Goal: Task Accomplishment & Management: Use online tool/utility

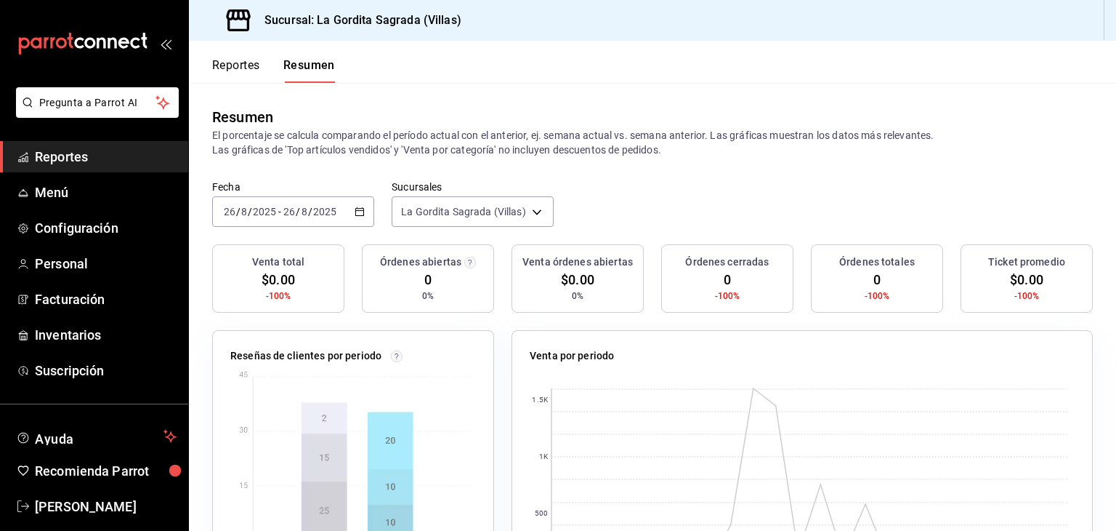
click at [357, 217] on div "[DATE] [DATE] - [DATE] [DATE]" at bounding box center [293, 211] width 162 height 31
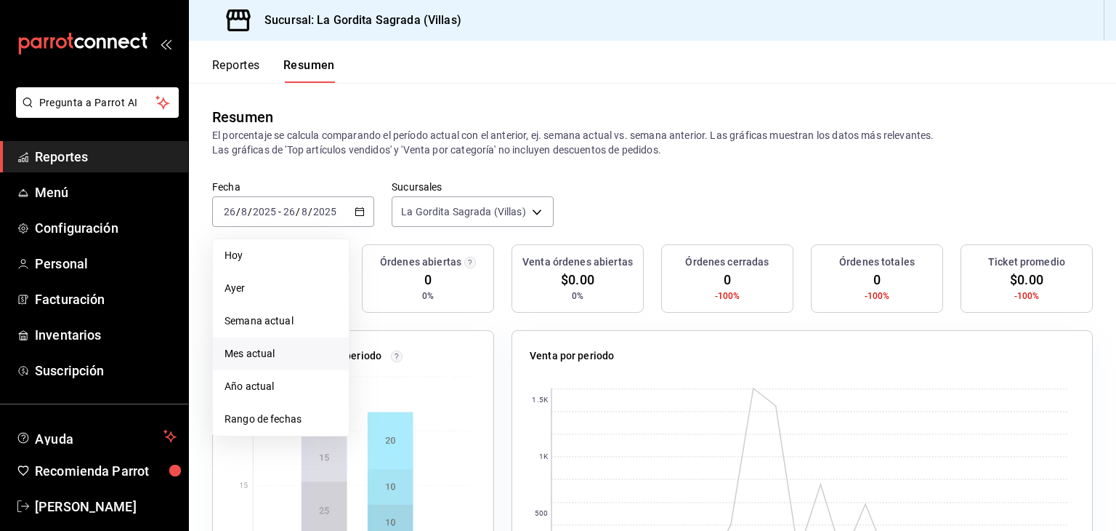
click at [273, 348] on span "Mes actual" at bounding box center [281, 353] width 113 height 15
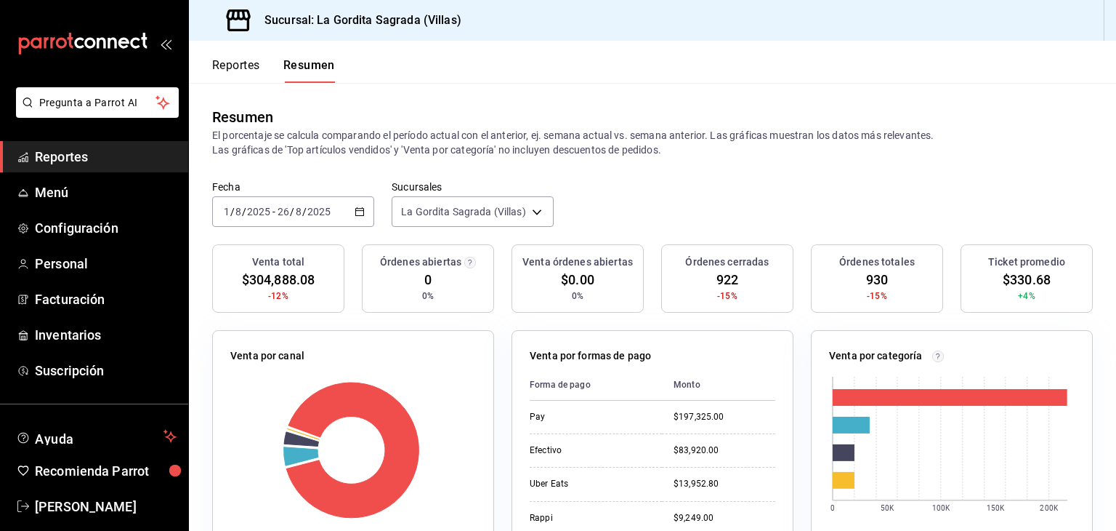
scroll to position [73, 0]
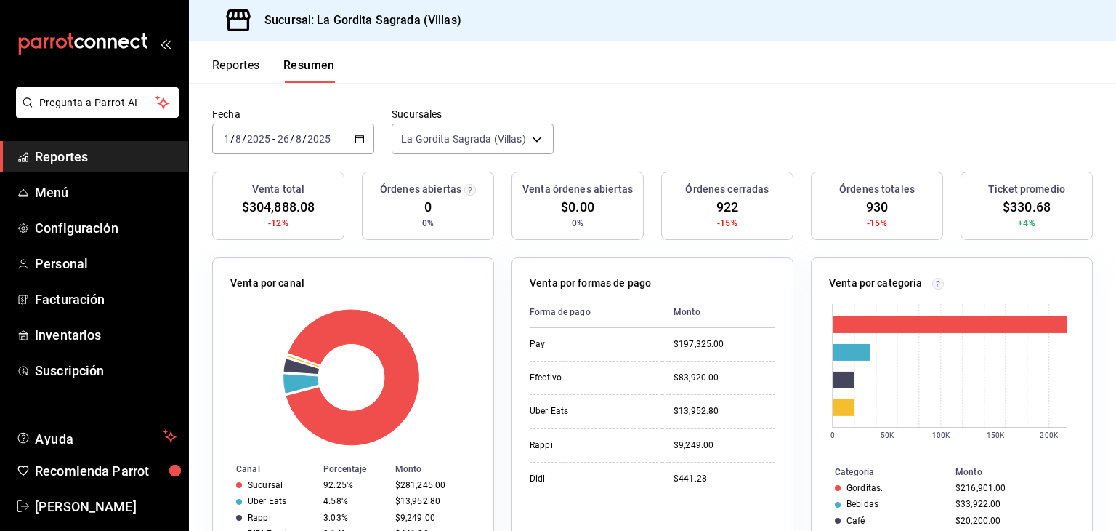
click at [349, 142] on div "[DATE] [DATE] - [DATE] [DATE]" at bounding box center [293, 139] width 162 height 31
click at [74, 161] on span "Reportes" at bounding box center [106, 157] width 142 height 20
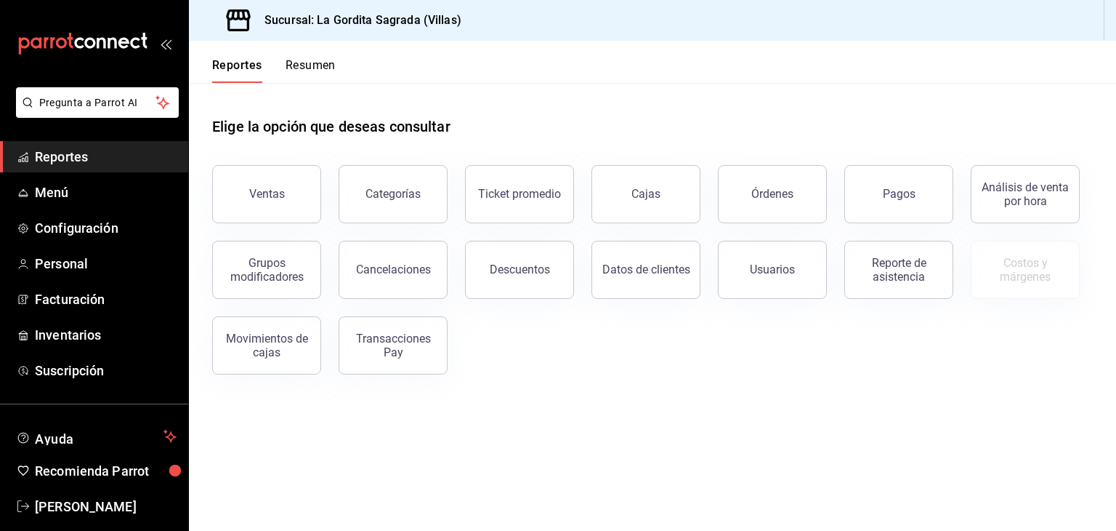
click at [266, 191] on div "Ventas" at bounding box center [267, 194] width 36 height 14
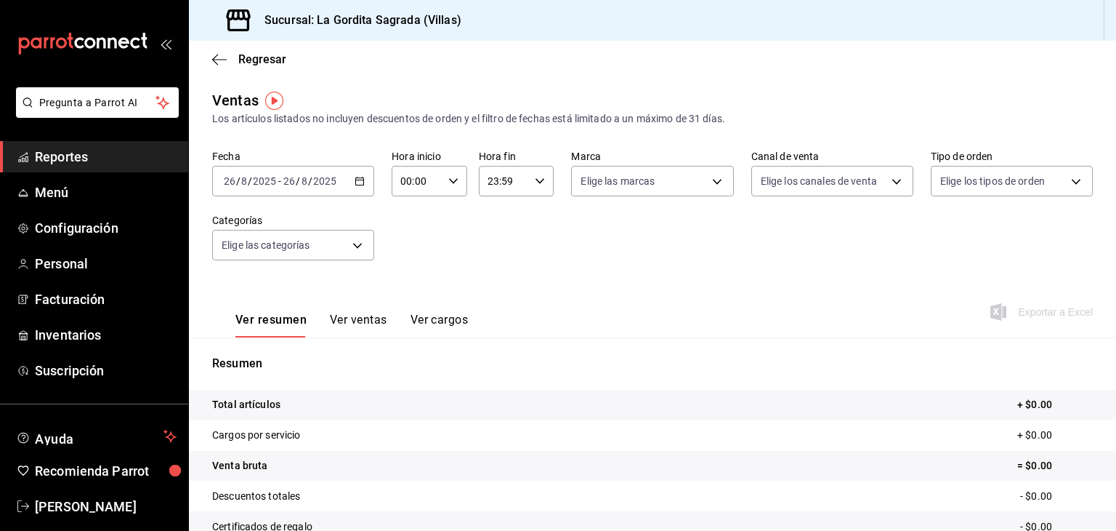
drag, startPoint x: 354, startPoint y: 185, endPoint x: 355, endPoint y: 211, distance: 26.2
click at [355, 185] on icon "button" at bounding box center [360, 181] width 10 height 10
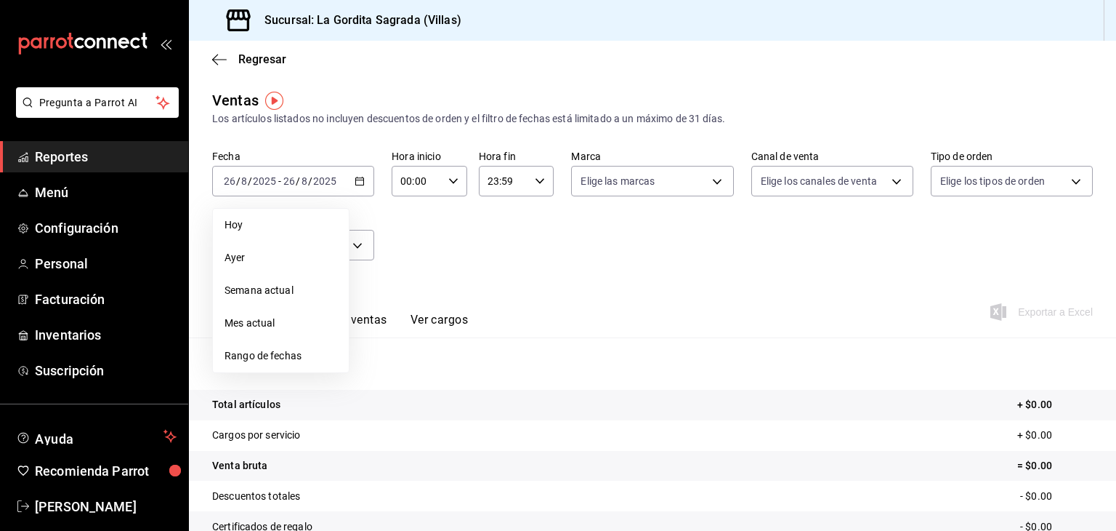
drag, startPoint x: 265, startPoint y: 326, endPoint x: 275, endPoint y: 326, distance: 10.2
click at [266, 326] on span "Mes actual" at bounding box center [281, 322] width 113 height 15
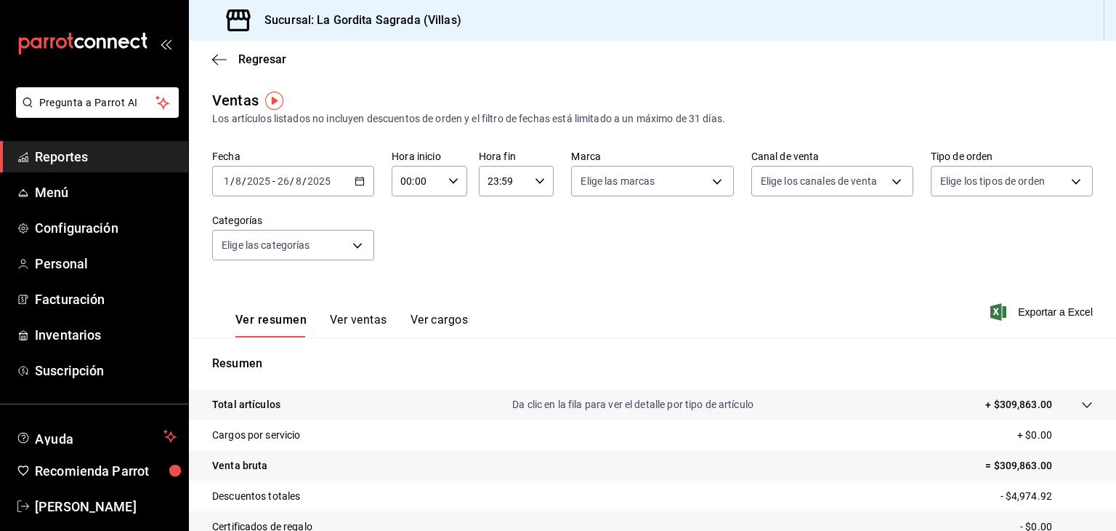
click at [358, 321] on button "Ver ventas" at bounding box center [358, 325] width 57 height 25
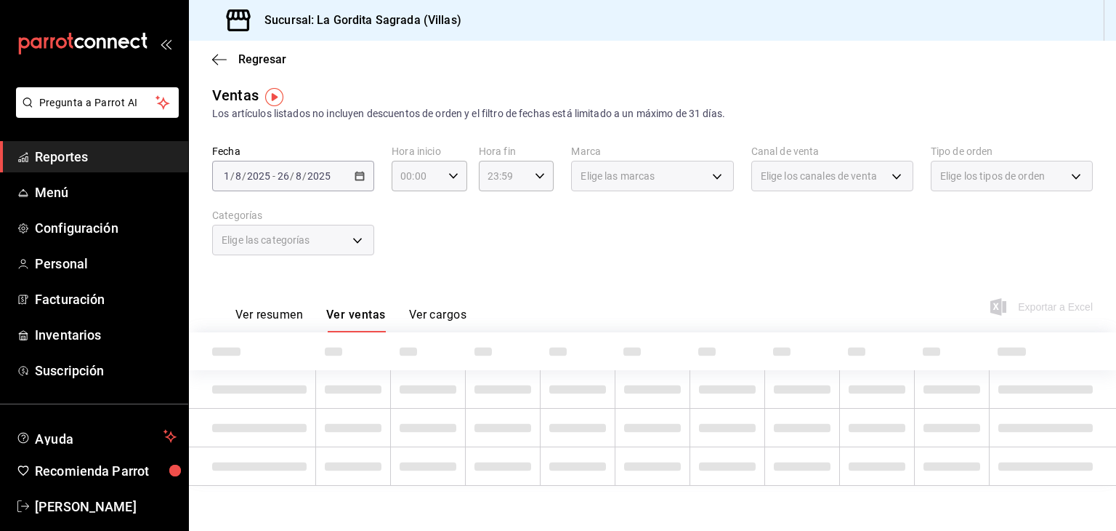
scroll to position [6, 0]
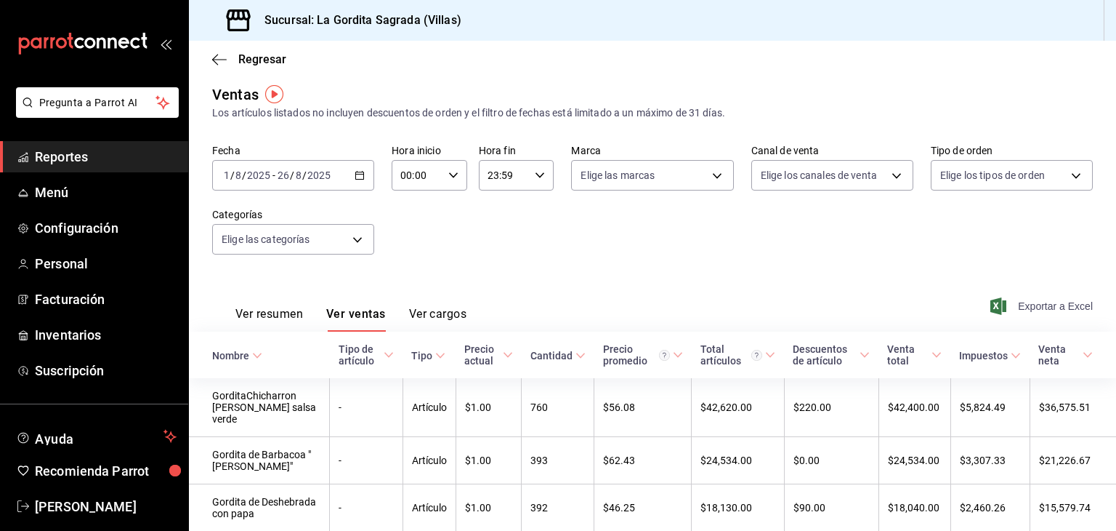
click at [1056, 303] on span "Exportar a Excel" at bounding box center [1044, 305] width 100 height 17
click at [1024, 309] on span "Exportar a Excel" at bounding box center [1044, 305] width 100 height 17
